Goal: Task Accomplishment & Management: Complete application form

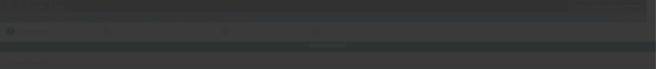
type input "Currency"
type input "Mosleys Auto Recovery"
type input "[STREET_ADDRESS]"
type input "45231"
type input "[GEOGRAPHIC_DATA]"
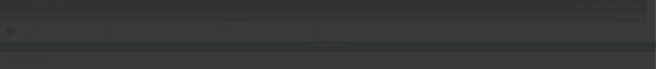
type input "[PHONE_NUMBER]"
type input "[PERSON_NAME] Tows"
type input "[EMAIL_ADDRESS][DOMAIN_NAME]"
type input "[US_EMPLOYER_IDENTIFICATION_NUMBER]"
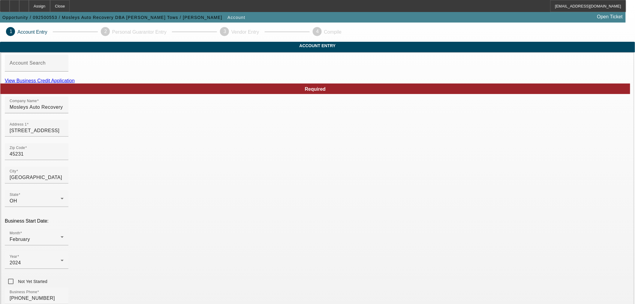
click at [75, 83] on link "View Business Credit Application" at bounding box center [40, 80] width 70 height 5
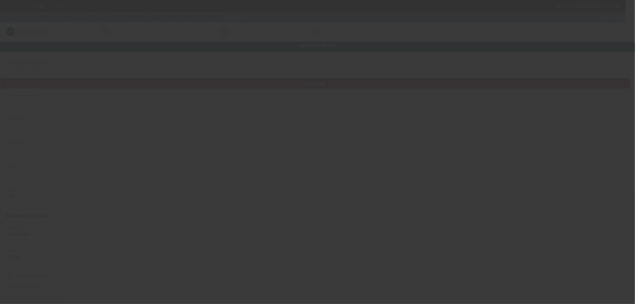
type input "Mosleys Auto Recovery"
type input "[STREET_ADDRESS]"
type input "45231"
type input "[GEOGRAPHIC_DATA]"
type input "[PHONE_NUMBER]"
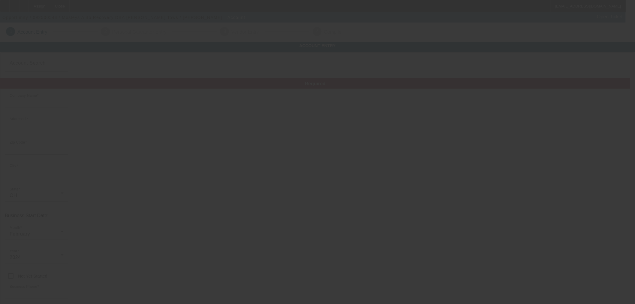
type input "[PERSON_NAME] Tows"
type input "[EMAIL_ADDRESS][DOMAIN_NAME]"
type input "[US_EMPLOYER_IDENTIFICATION_NUMBER]"
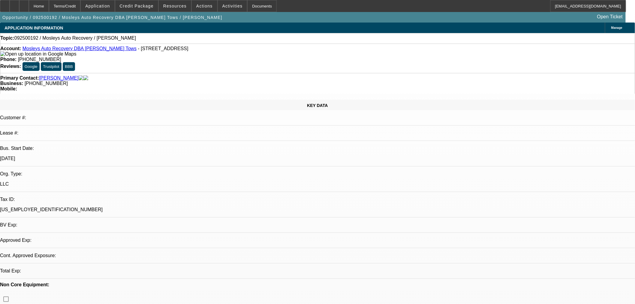
select select "0"
select select "2"
select select "0.1"
select select "4"
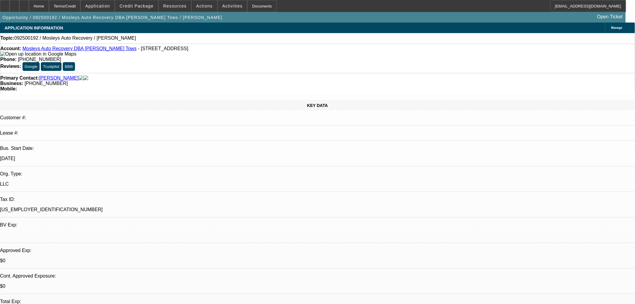
drag, startPoint x: 526, startPoint y: 100, endPoint x: 562, endPoint y: 100, distance: 35.7
drag, startPoint x: 523, startPoint y: 191, endPoint x: 447, endPoint y: 185, distance: 76.2
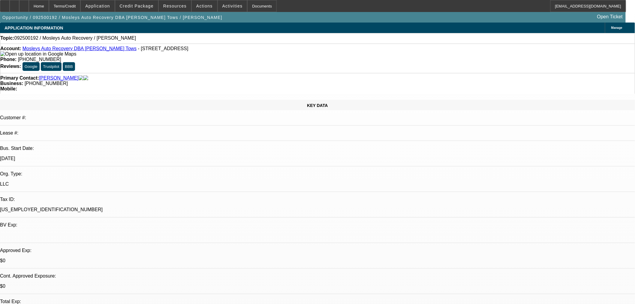
drag, startPoint x: 430, startPoint y: 185, endPoint x: 464, endPoint y: 194, distance: 35.5
copy div "STARTUP WITH A NASTY INCIDENT REPORT- HABITUAL OFFENDER. WASHED CREDIT PROFILE …"
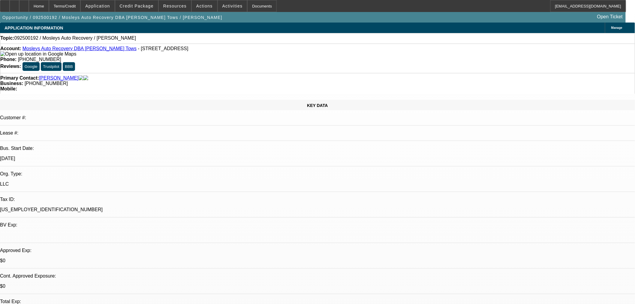
copy div "STARTUP WITH A NASTY INCIDENT REPORT- HABITUAL OFFENDER. WASHED CREDIT PROFILE …"
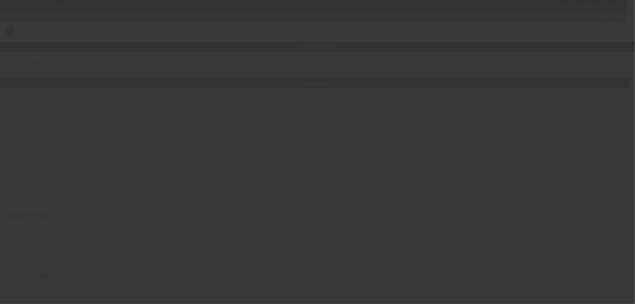
type input "Currency"
type input "Mosleys Auto Recovery"
type input "[STREET_ADDRESS]"
type input "45231"
type input "[GEOGRAPHIC_DATA]"
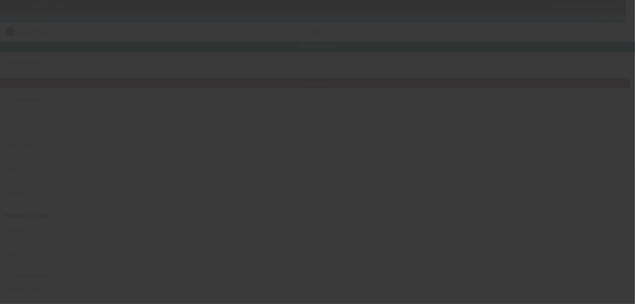
type input "[PHONE_NUMBER]"
type input "[PERSON_NAME] Tows"
type input "[EMAIL_ADDRESS][DOMAIN_NAME]"
type input "[US_EMPLOYER_IDENTIFICATION_NUMBER]"
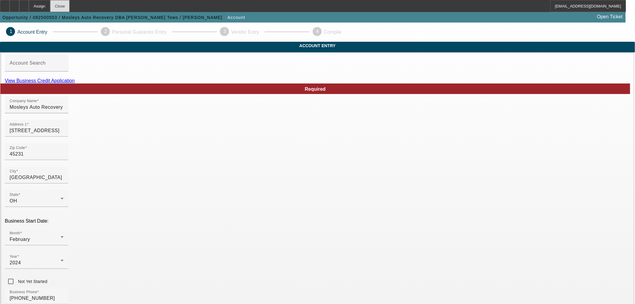
click at [70, 5] on div "Close" at bounding box center [60, 6] width 20 height 12
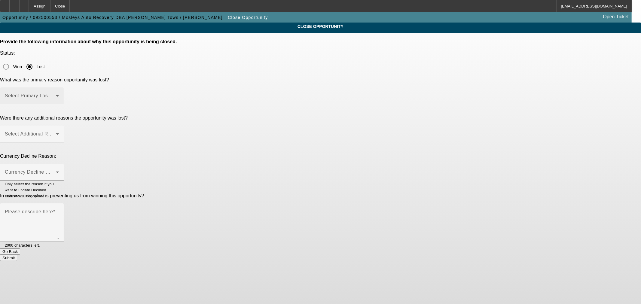
click at [56, 95] on span at bounding box center [30, 98] width 51 height 7
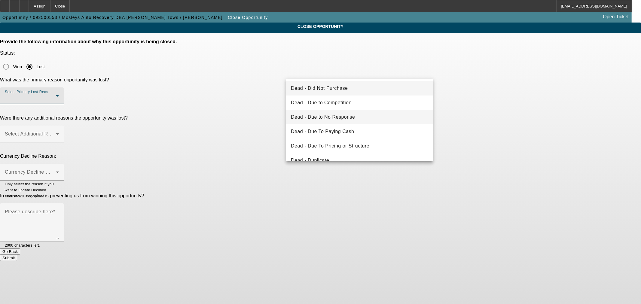
scroll to position [56, 0]
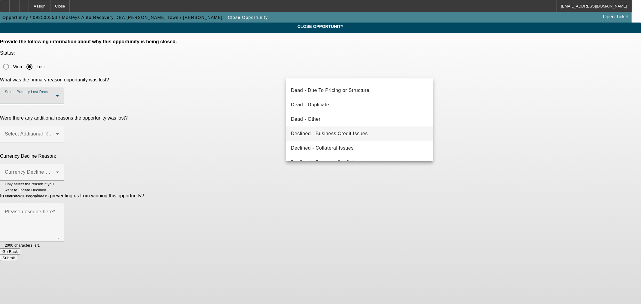
click at [371, 132] on mat-option "Declined - Business Credit Issues" at bounding box center [359, 133] width 147 height 14
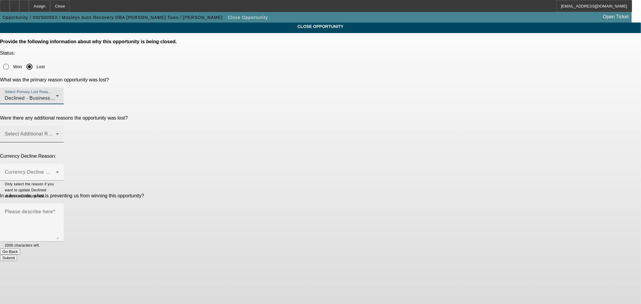
click at [59, 126] on div "Select Additional Reasons" at bounding box center [32, 134] width 54 height 17
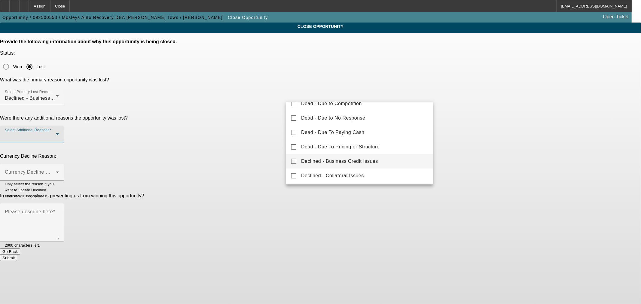
scroll to position [66, 0]
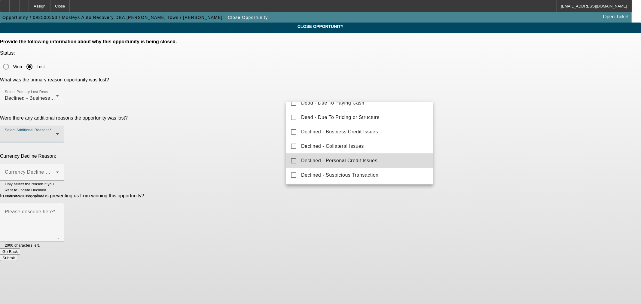
click at [372, 160] on span "Declined - Personal Credit Issues" at bounding box center [339, 160] width 76 height 7
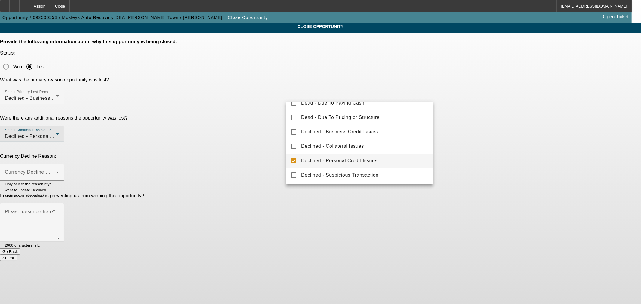
drag, startPoint x: 264, startPoint y: 134, endPoint x: 264, endPoint y: 129, distance: 4.5
click at [263, 133] on div at bounding box center [320, 152] width 641 height 304
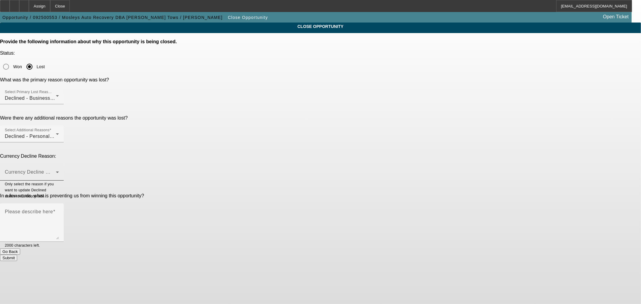
drag, startPoint x: 326, startPoint y: 116, endPoint x: 329, endPoint y: 116, distance: 3.3
click at [56, 171] on span at bounding box center [30, 174] width 51 height 7
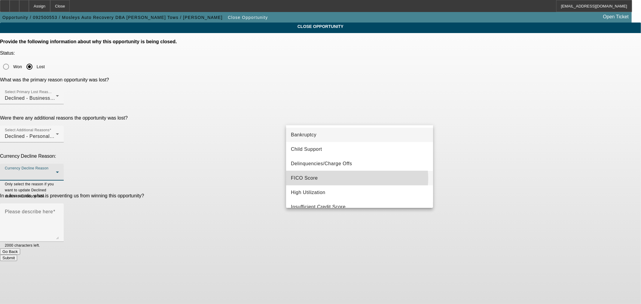
click at [356, 178] on mat-option "FICO Score" at bounding box center [359, 178] width 147 height 14
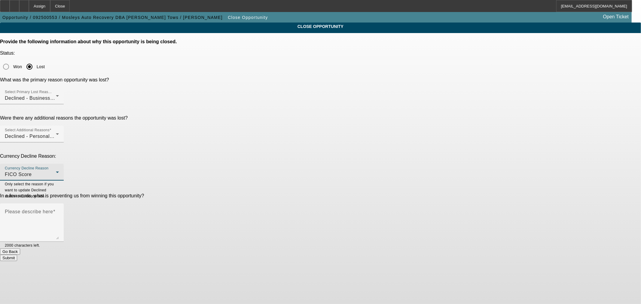
click at [235, 193] on p "In a few words, what is preventing us from winning this opportunity?" at bounding box center [320, 195] width 641 height 5
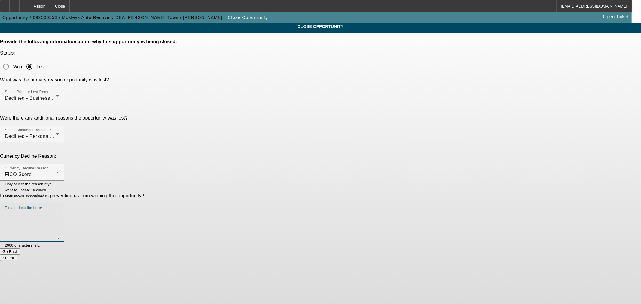
click at [59, 211] on textarea "Please describe here" at bounding box center [32, 225] width 54 height 29
paste textarea "STARTUP WITH A NASTY INCIDENT REPORT- HABITUAL OFFENDER. WASHED CREDIT PROFILE …"
click at [64, 203] on div "Please describe here STARTUP WITH A NASTY INCIDENT REPORT- HABITUAL OFFENDER. W…" at bounding box center [32, 222] width 64 height 38
click at [59, 211] on textarea "STARTUP WITH A NASTY INCIDENT REPORT- HABITUAL OFFENDER. WASHED CREDIT PROFILE …" at bounding box center [32, 225] width 54 height 29
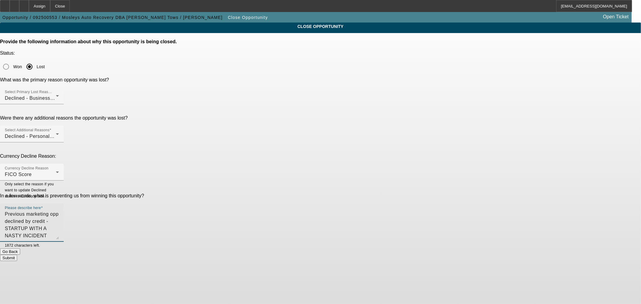
type textarea "Previous marketing opp declined by credit - STARTUP WITH A NASTY INCIDENT REPOR…"
click at [17, 255] on button "Submit" at bounding box center [8, 258] width 17 height 6
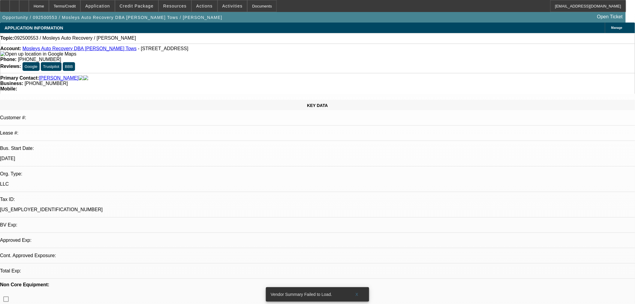
select select "0"
select select "2"
select select "0"
select select "6"
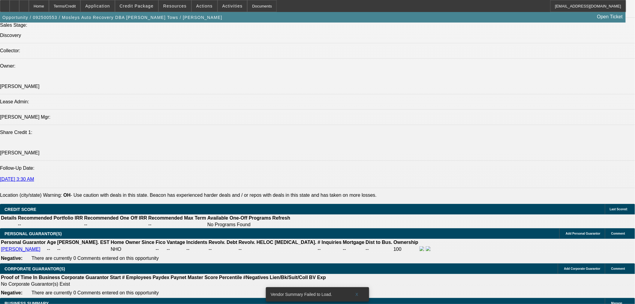
scroll to position [855, 0]
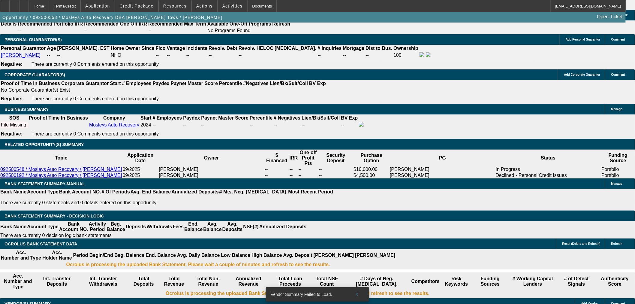
scroll to position [966, 0]
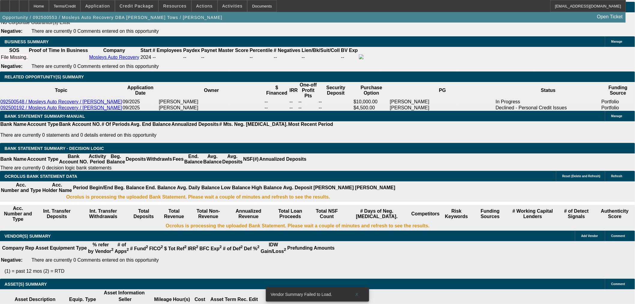
drag, startPoint x: 551, startPoint y: 245, endPoint x: 482, endPoint y: 245, distance: 69.1
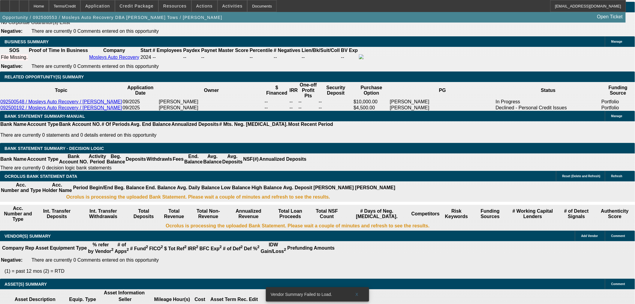
copy td "[PERSON_NAME][EMAIL_ADDRESS][DOMAIN_NAME]"
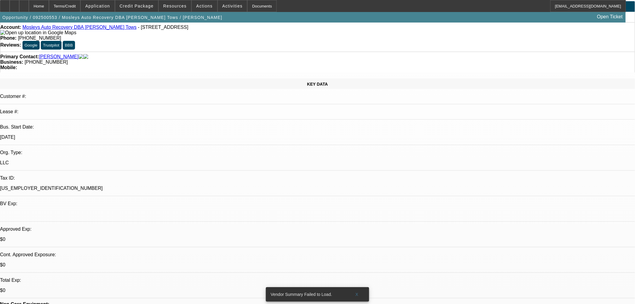
scroll to position [0, 0]
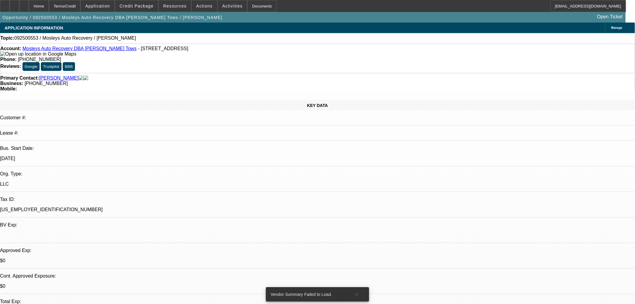
drag, startPoint x: 124, startPoint y: 39, endPoint x: 44, endPoint y: 41, distance: 80.2
click at [44, 41] on div "Topic: 092500553 / Mosleys Auto Recovery / [PERSON_NAME]" at bounding box center [317, 37] width 635 height 5
copy span "Mosleys Auto Recovery / [PERSON_NAME]"
